Goal: Check status: Check status

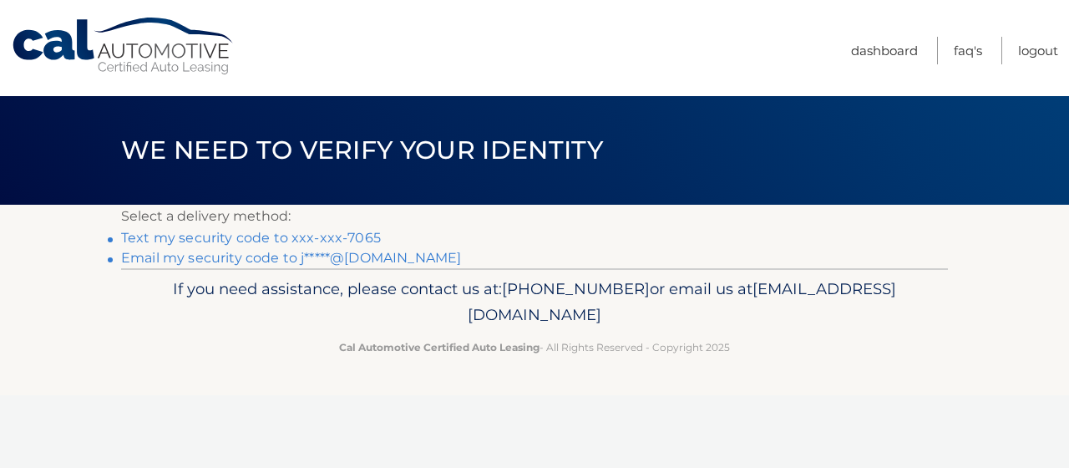
click at [246, 232] on link "Text my security code to xxx-xxx-7065" at bounding box center [251, 238] width 260 height 16
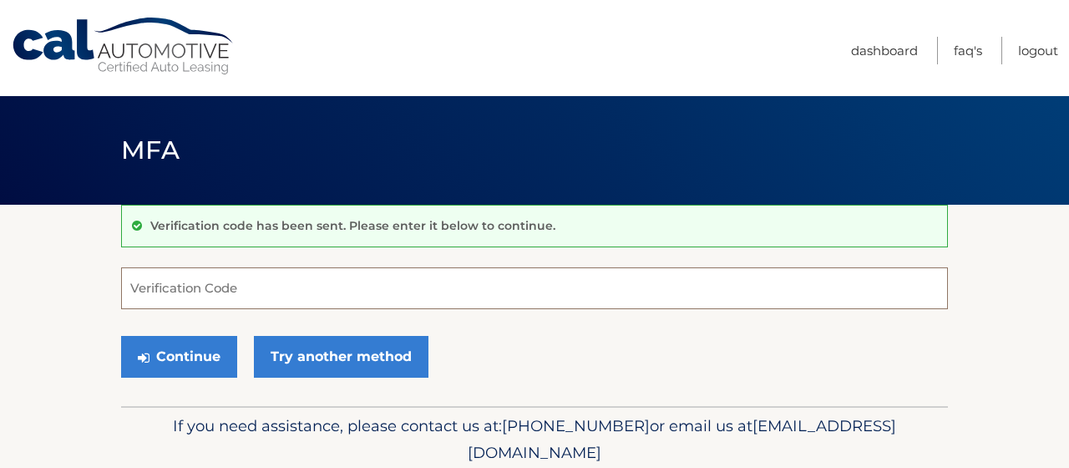
click at [179, 296] on input "Verification Code" at bounding box center [534, 288] width 827 height 42
type input "078006"
click at [121, 336] on button "Continue" at bounding box center [179, 357] width 116 height 42
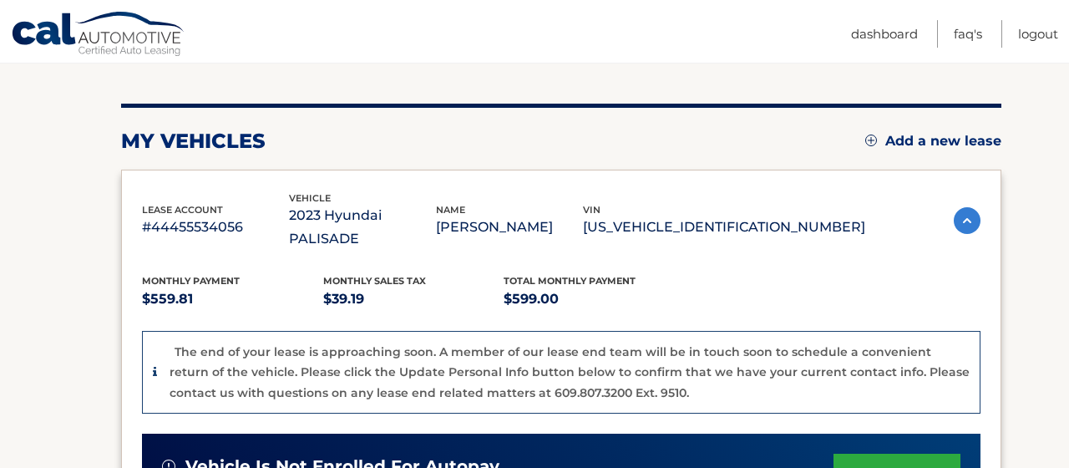
scroll to position [177, 0]
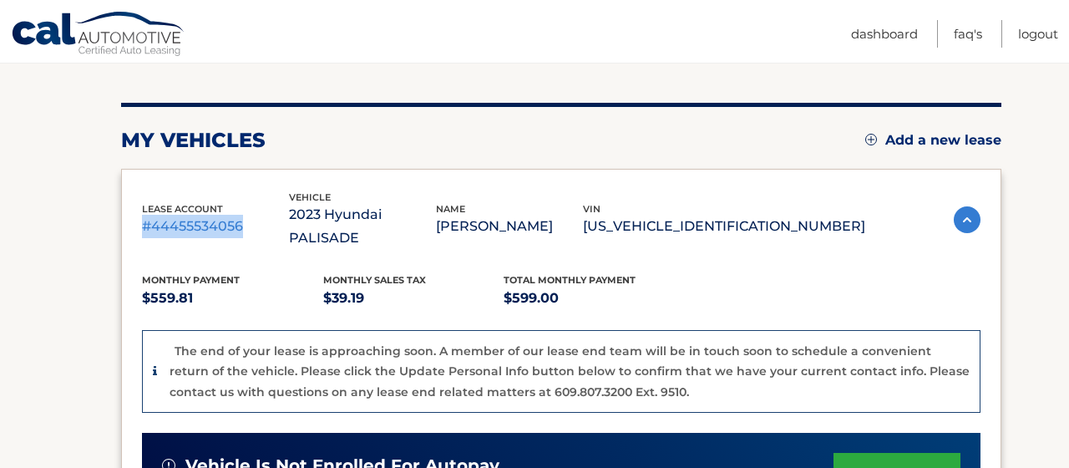
drag, startPoint x: 142, startPoint y: 214, endPoint x: 258, endPoint y: 210, distance: 116.1
click at [258, 215] on p "#44455534056" at bounding box center [215, 226] width 147 height 23
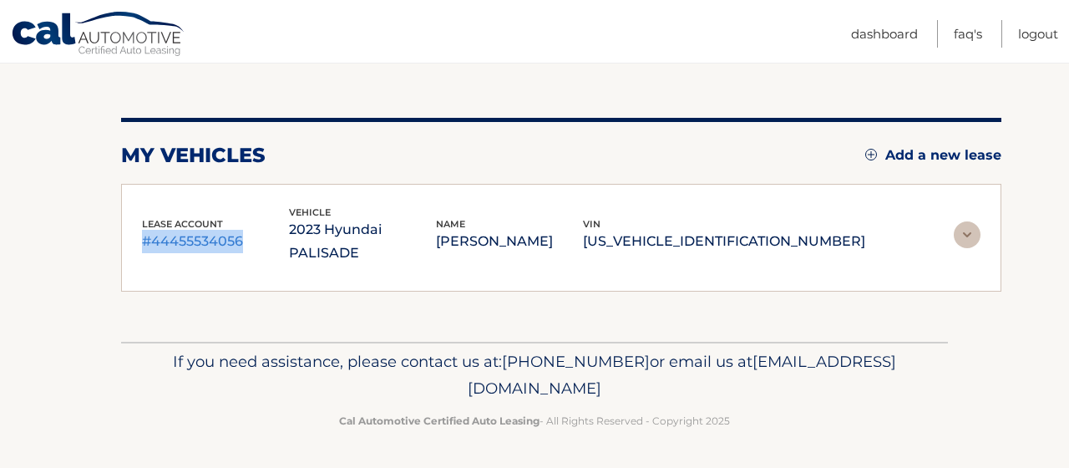
scroll to position [133, 0]
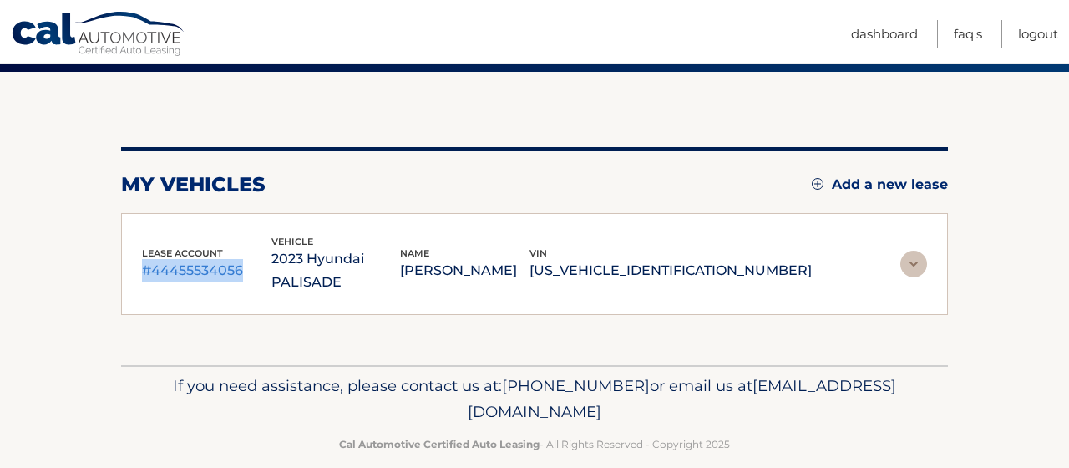
click at [919, 250] on img at bounding box center [913, 263] width 27 height 27
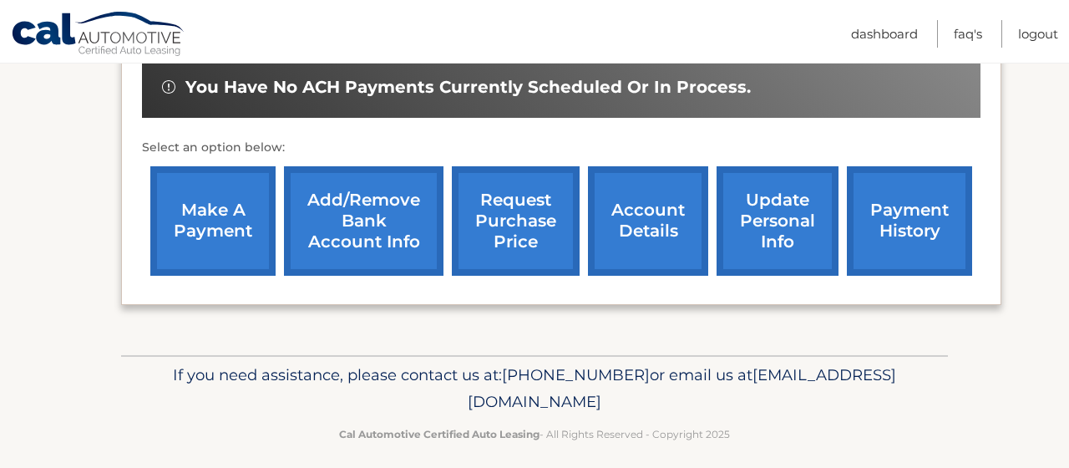
scroll to position [664, 0]
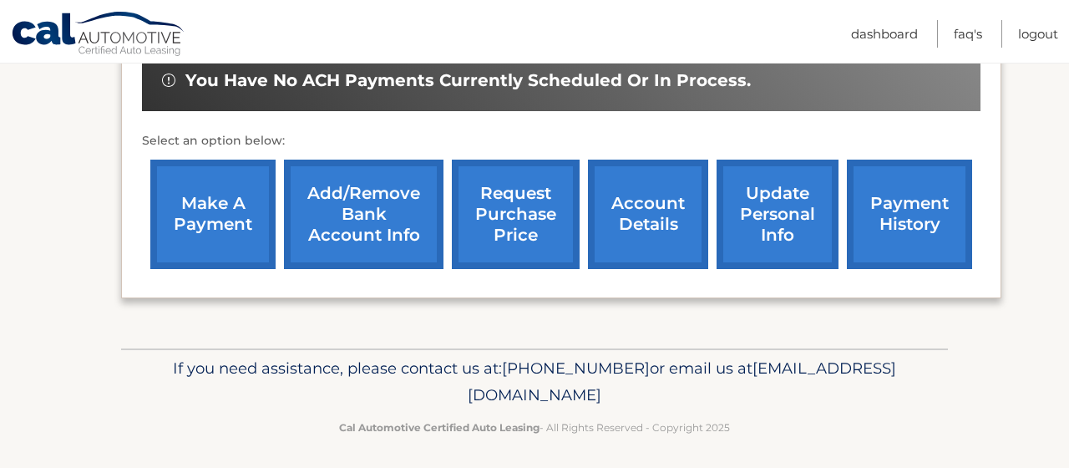
click at [869, 207] on link "payment history" at bounding box center [909, 213] width 125 height 109
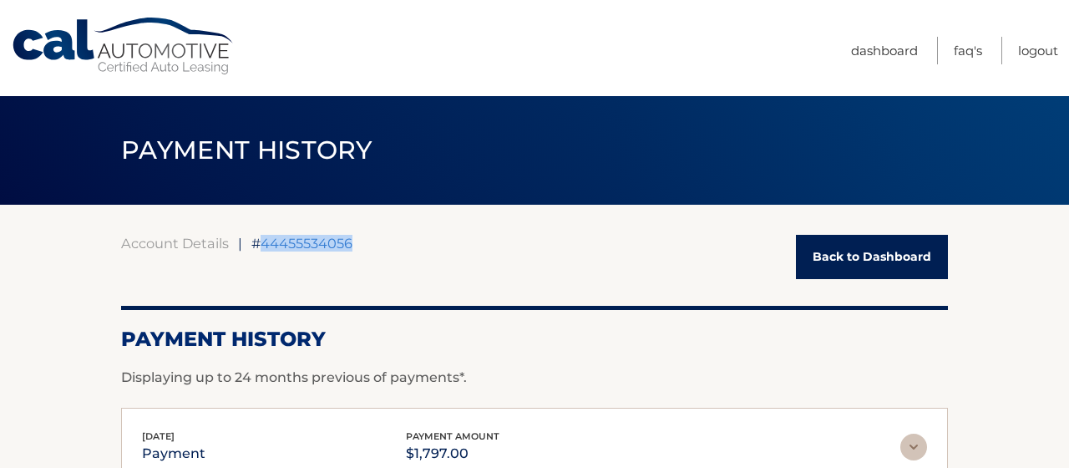
drag, startPoint x: 359, startPoint y: 244, endPoint x: 265, endPoint y: 244, distance: 94.3
click at [265, 244] on div "Account Details | #44455534056 Back to Dashboard" at bounding box center [534, 257] width 827 height 44
click at [380, 270] on div "Account Details | #44455534056 Back to Dashboard" at bounding box center [534, 257] width 827 height 44
drag, startPoint x: 376, startPoint y: 242, endPoint x: 101, endPoint y: 251, distance: 274.8
